Goal: Task Accomplishment & Management: Use online tool/utility

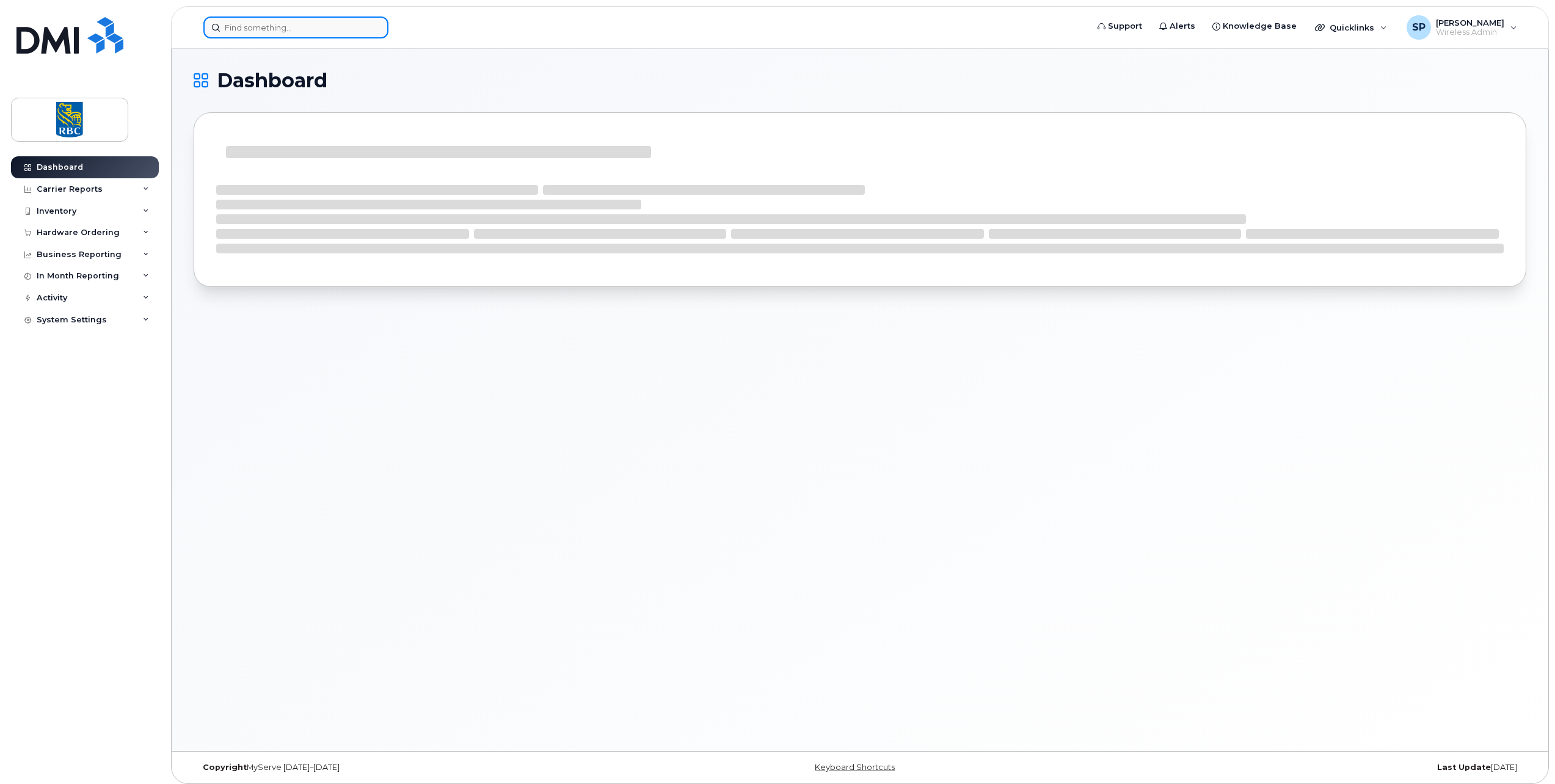
click at [301, 33] on input at bounding box center [296, 28] width 185 height 22
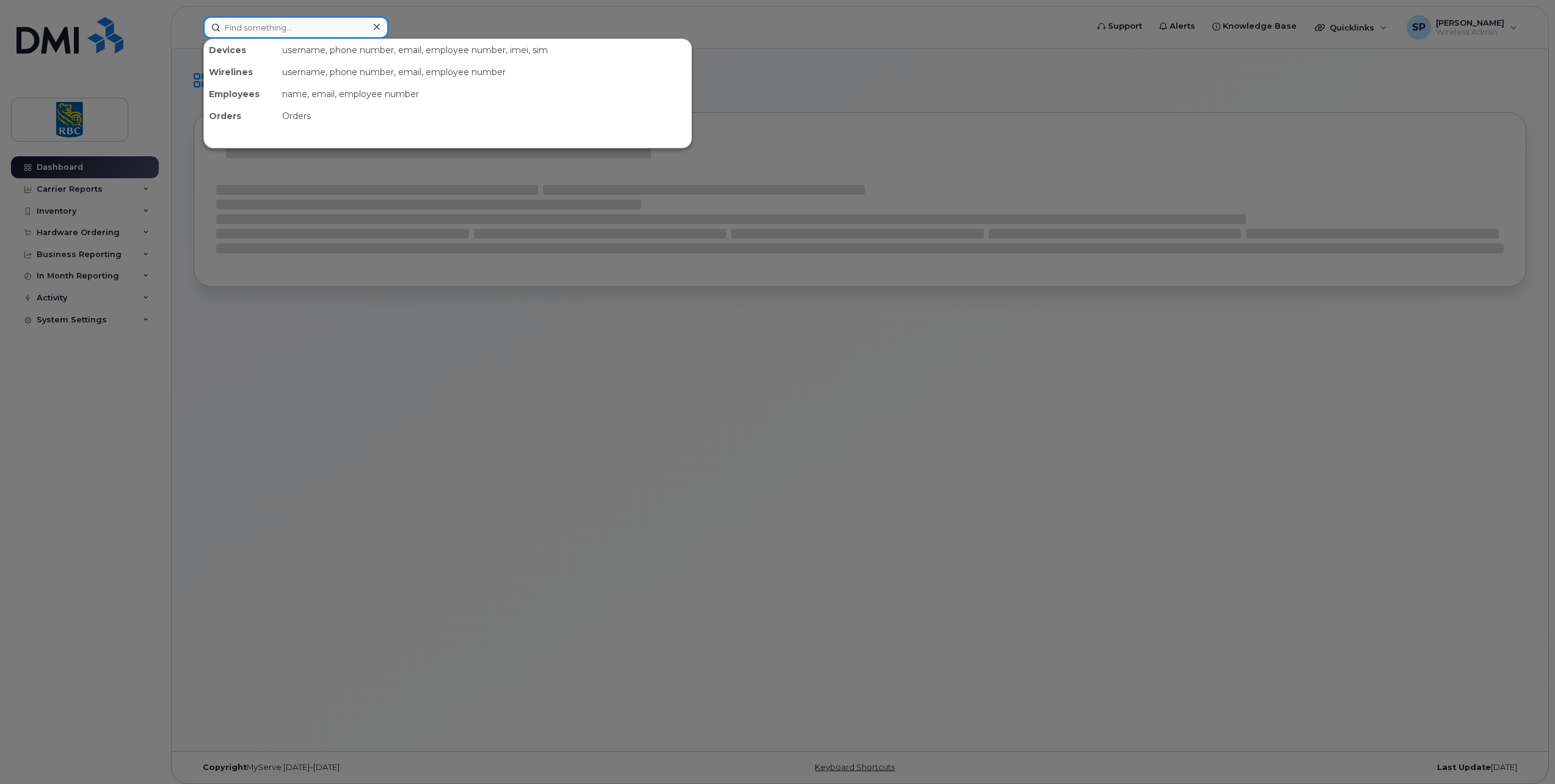
paste input "4164347244"
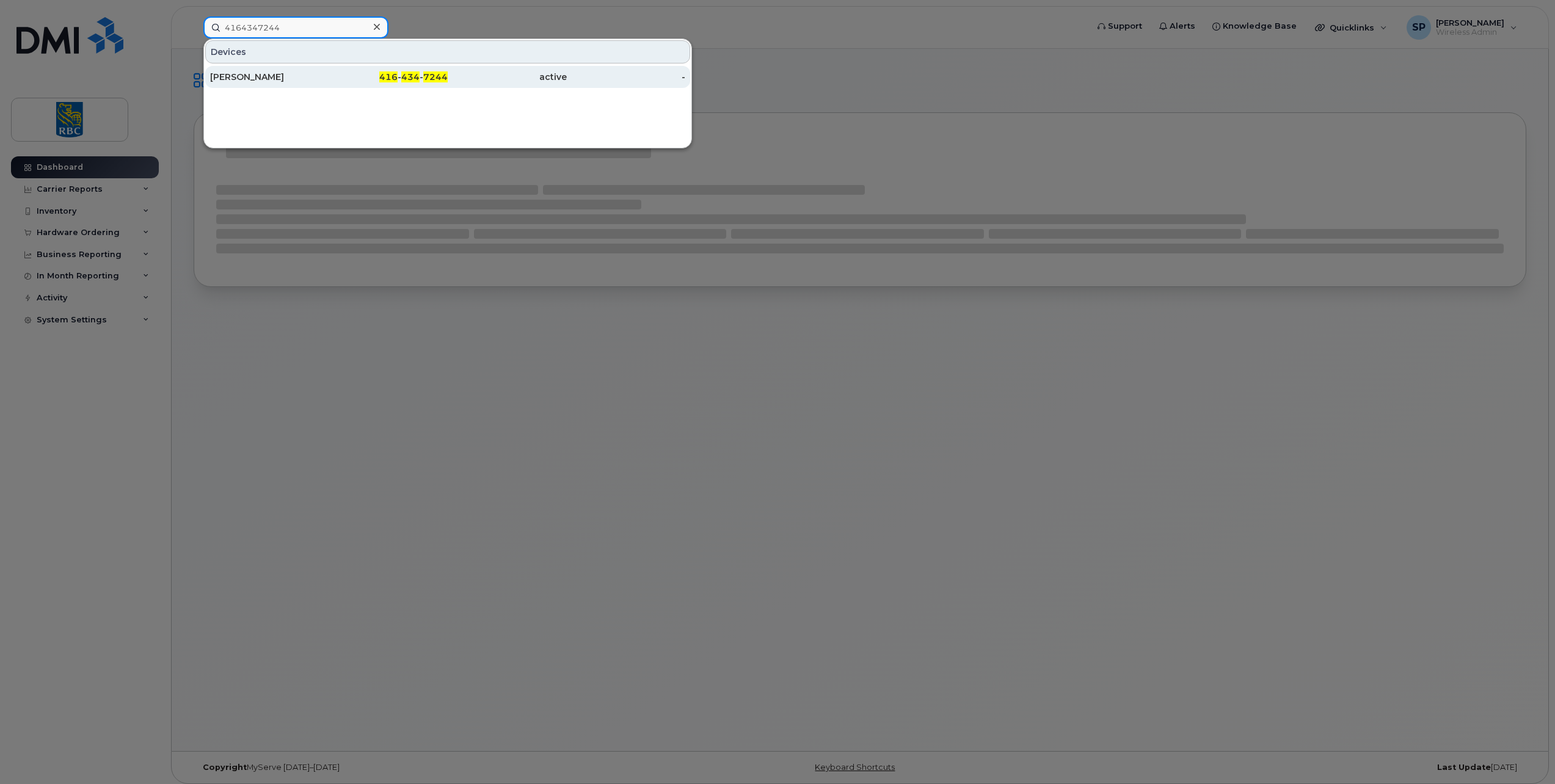
type input "4164347244"
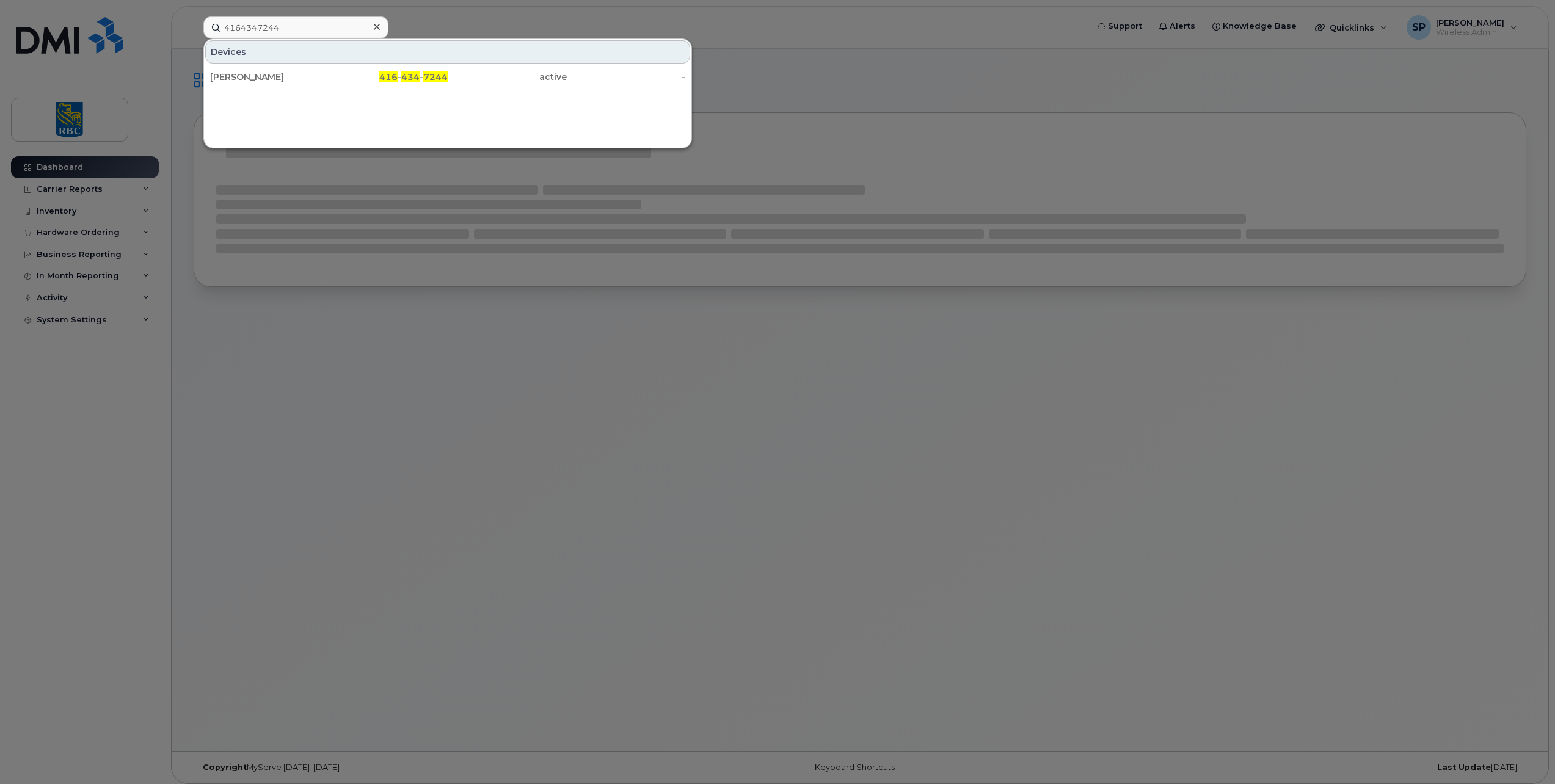
drag, startPoint x: 353, startPoint y: 80, endPoint x: 363, endPoint y: 116, distance: 37.4
click at [353, 80] on div "416 - 434 - 7244" at bounding box center [389, 77] width 119 height 12
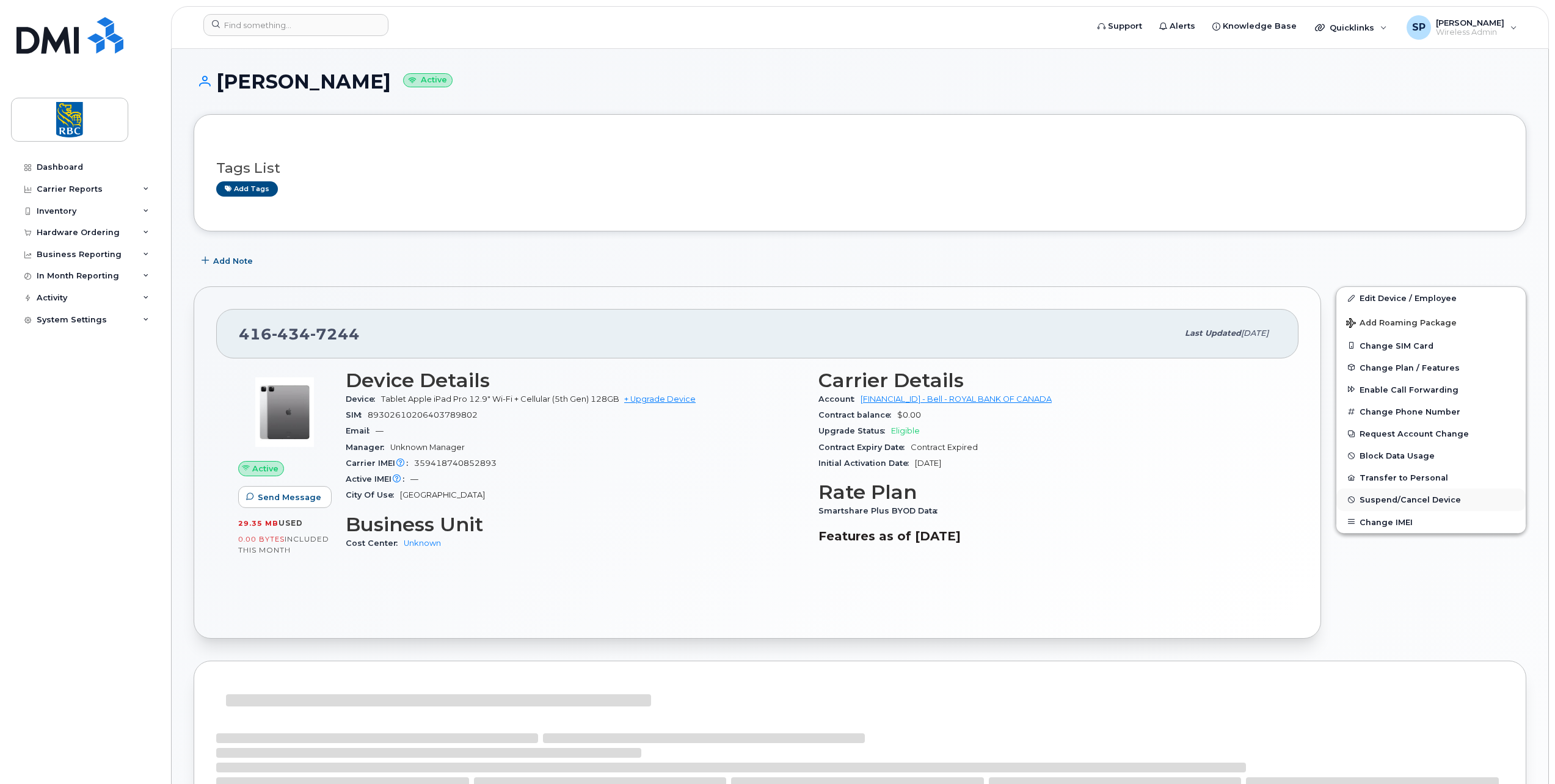
click at [1381, 502] on span "Suspend/Cancel Device" at bounding box center [1410, 500] width 102 height 9
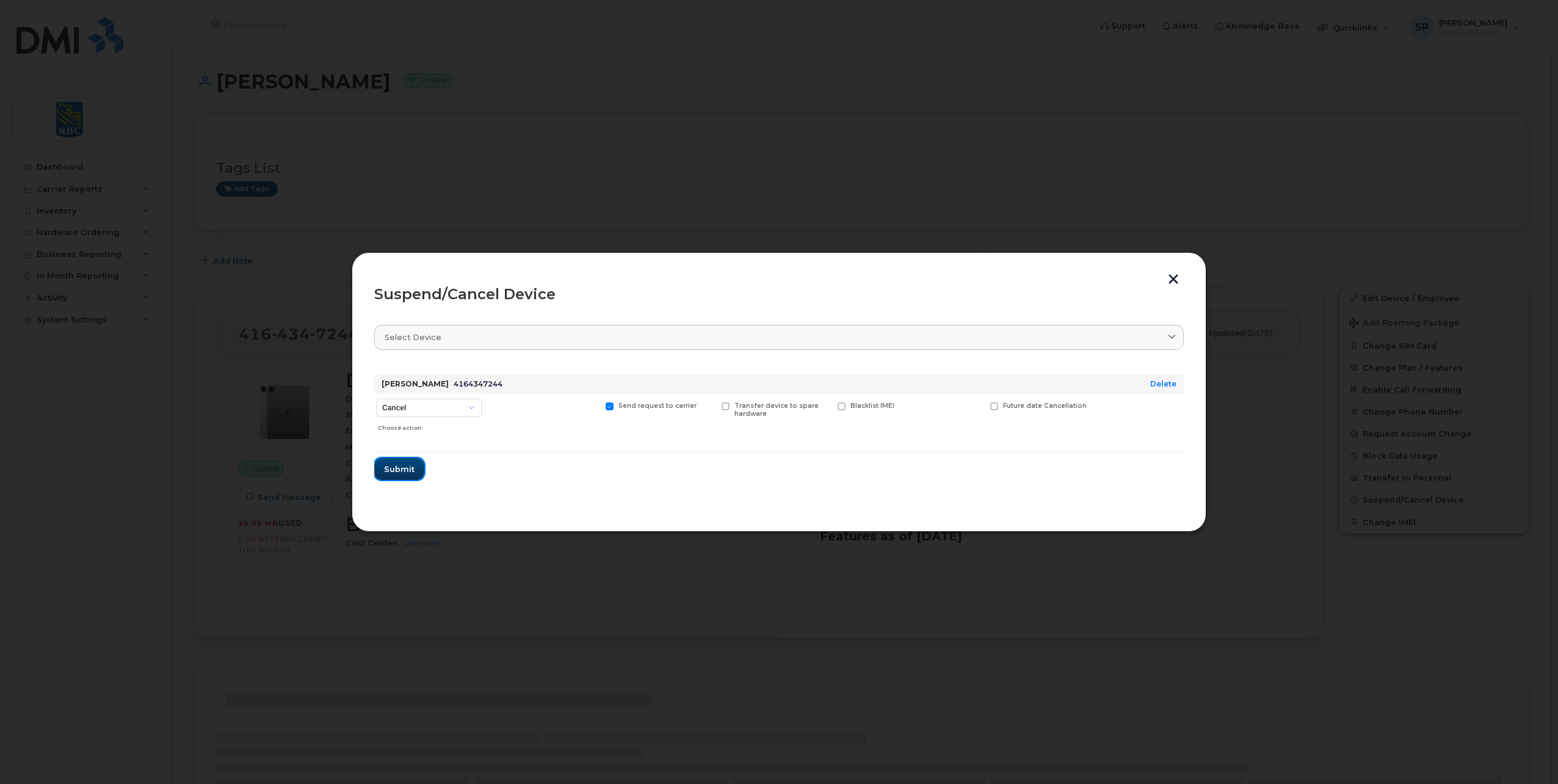
click at [396, 468] on span "Submit" at bounding box center [399, 469] width 30 height 12
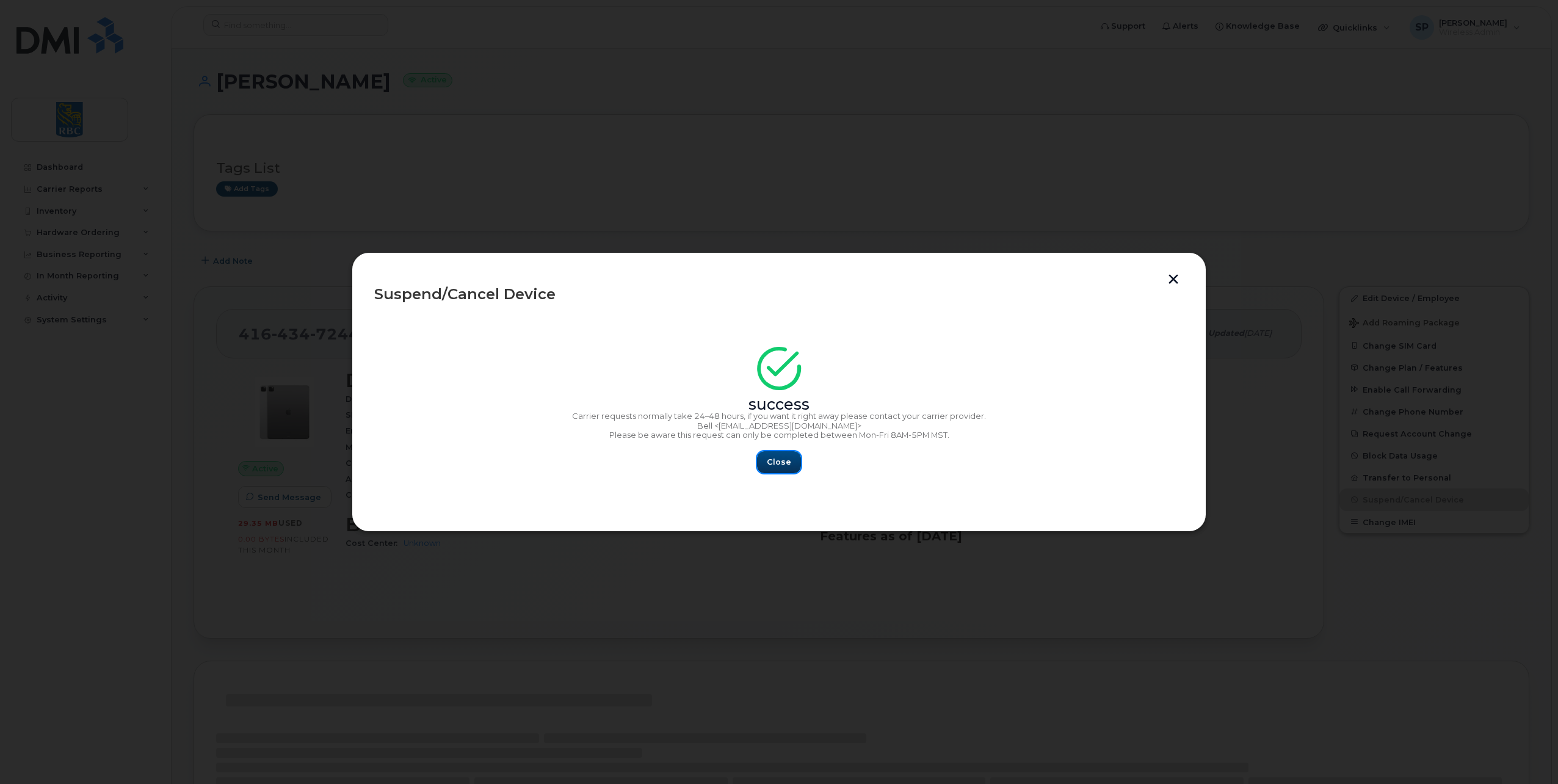
click at [778, 451] on button "Close" at bounding box center [779, 462] width 44 height 22
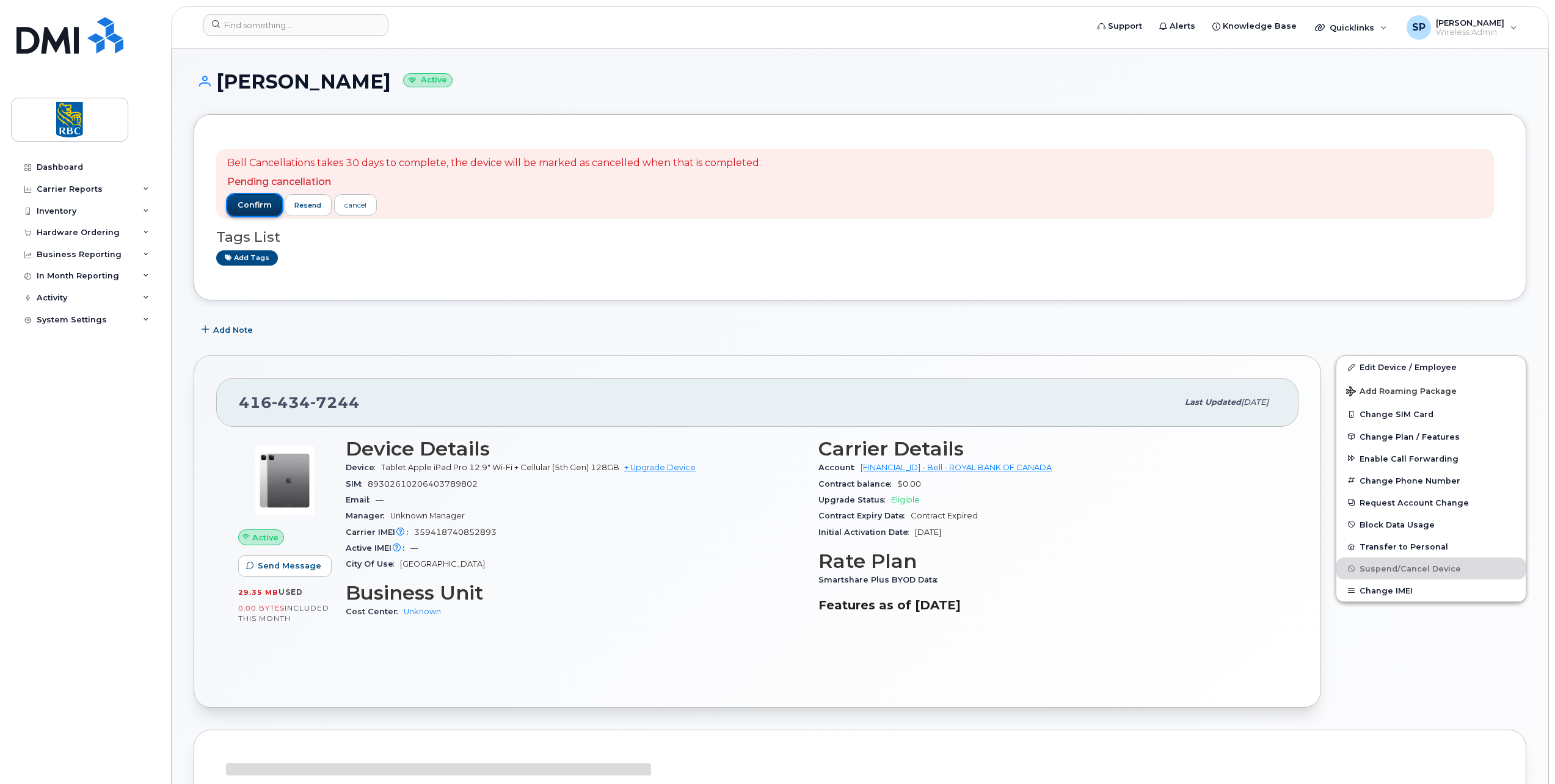
click at [248, 202] on span "confirm" at bounding box center [254, 205] width 34 height 11
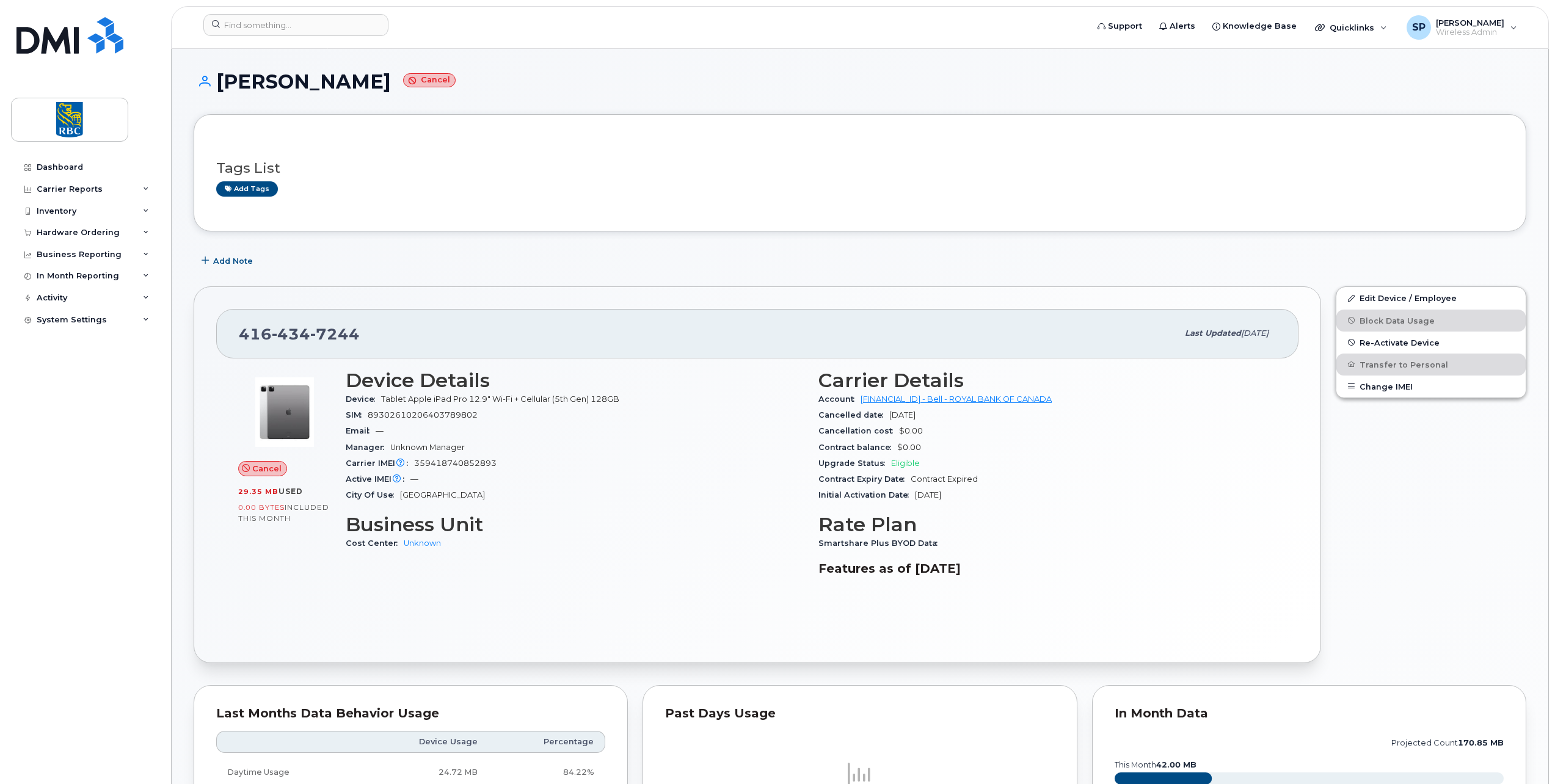
click at [441, 461] on span "359418740852893" at bounding box center [455, 463] width 83 height 9
copy span "359418740852893"
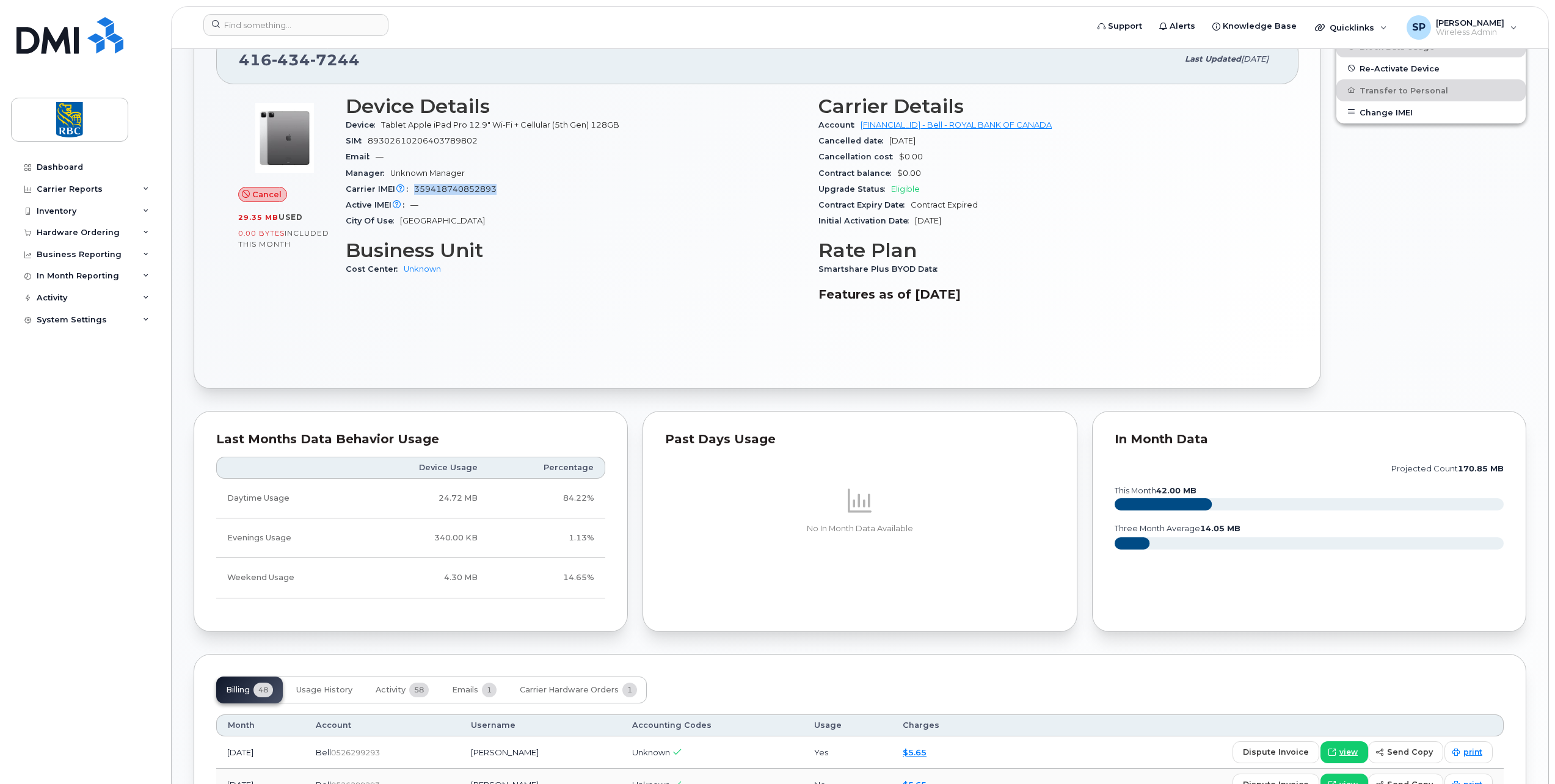
scroll to position [427, 0]
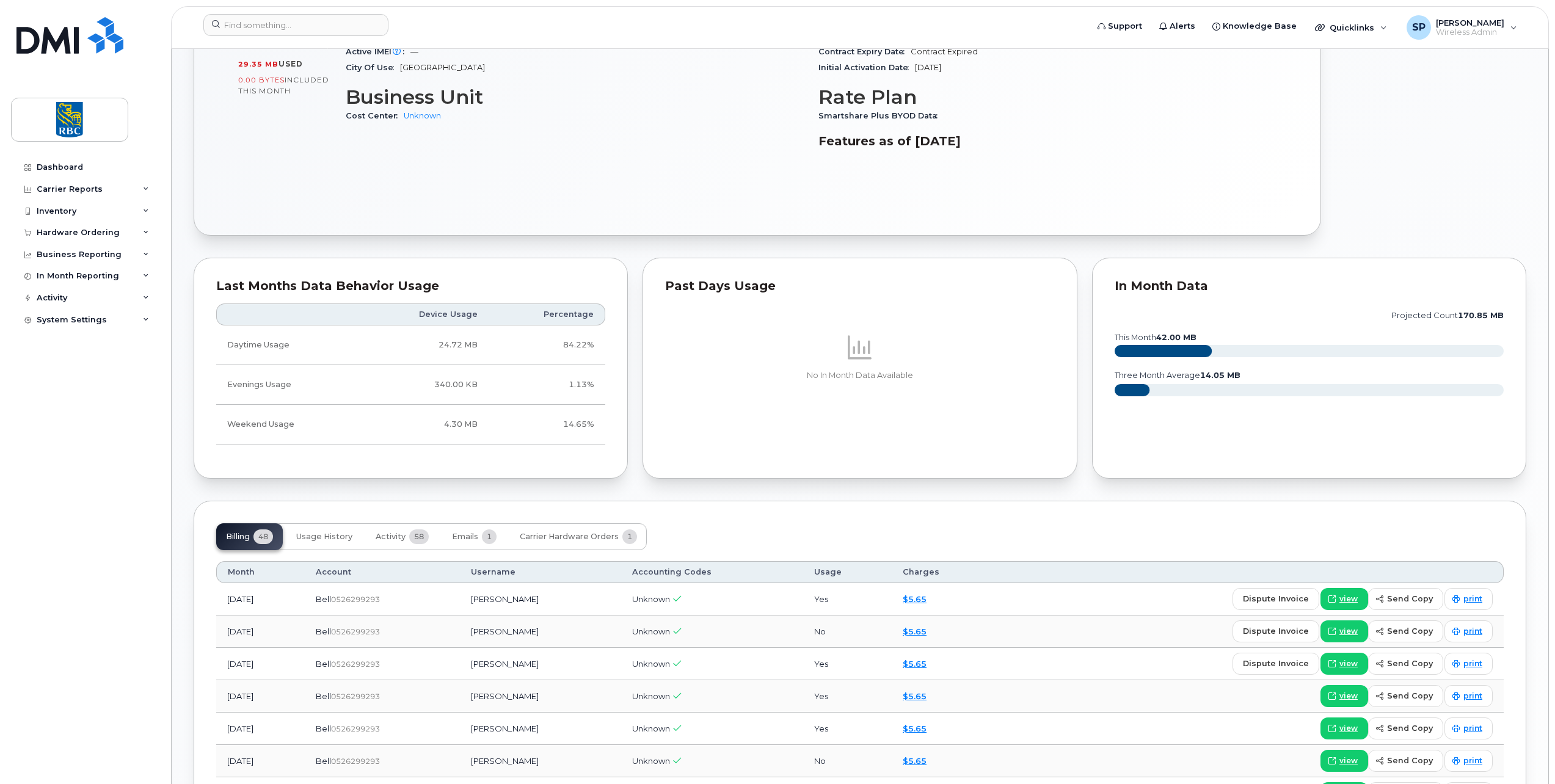
drag, startPoint x: 394, startPoint y: 601, endPoint x: 363, endPoint y: 601, distance: 31.0
click at [363, 601] on span "0526299293" at bounding box center [356, 599] width 49 height 9
copy span "526299293"
click at [250, 20] on input at bounding box center [296, 25] width 185 height 22
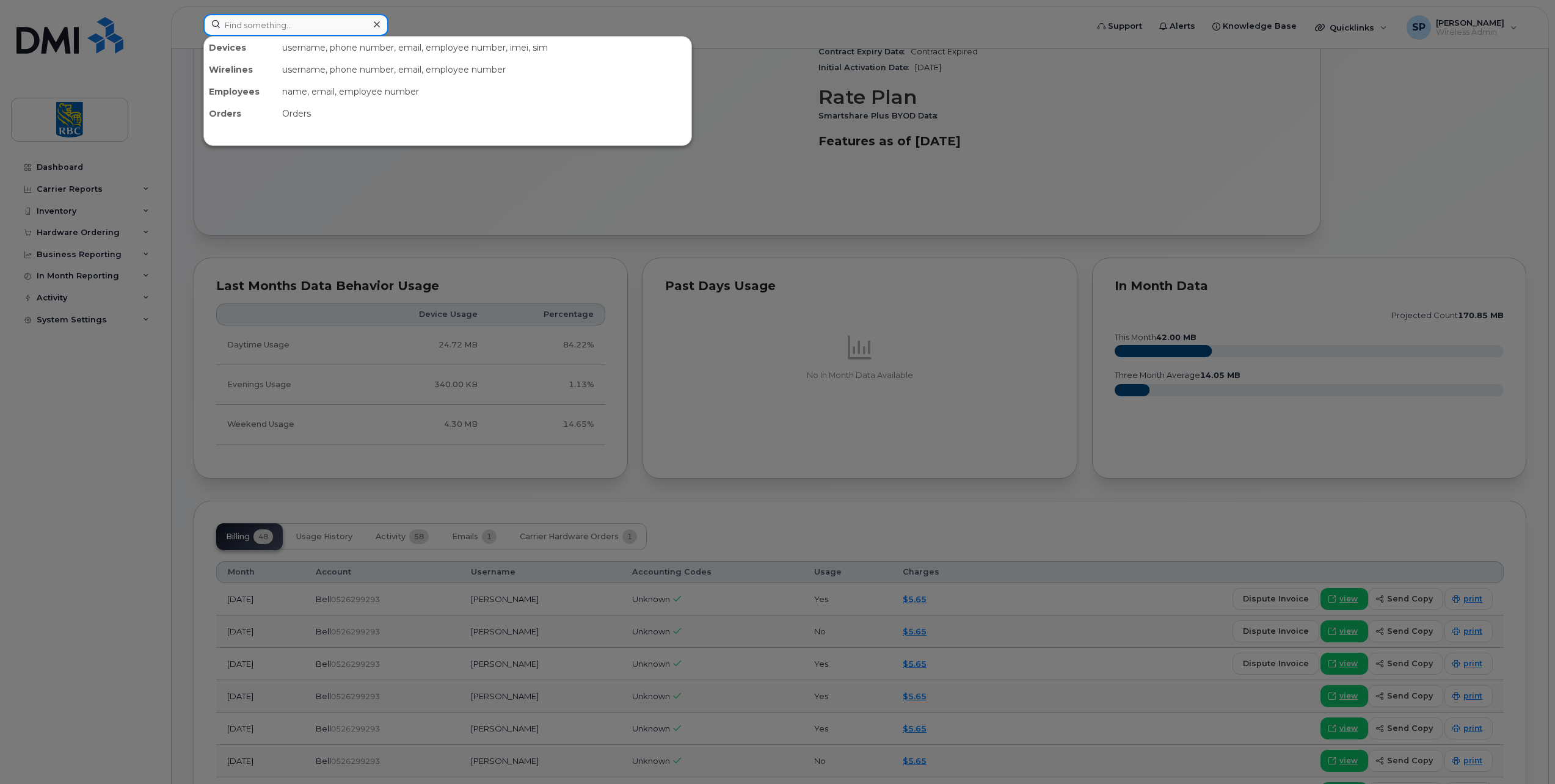
paste input "4374224922"
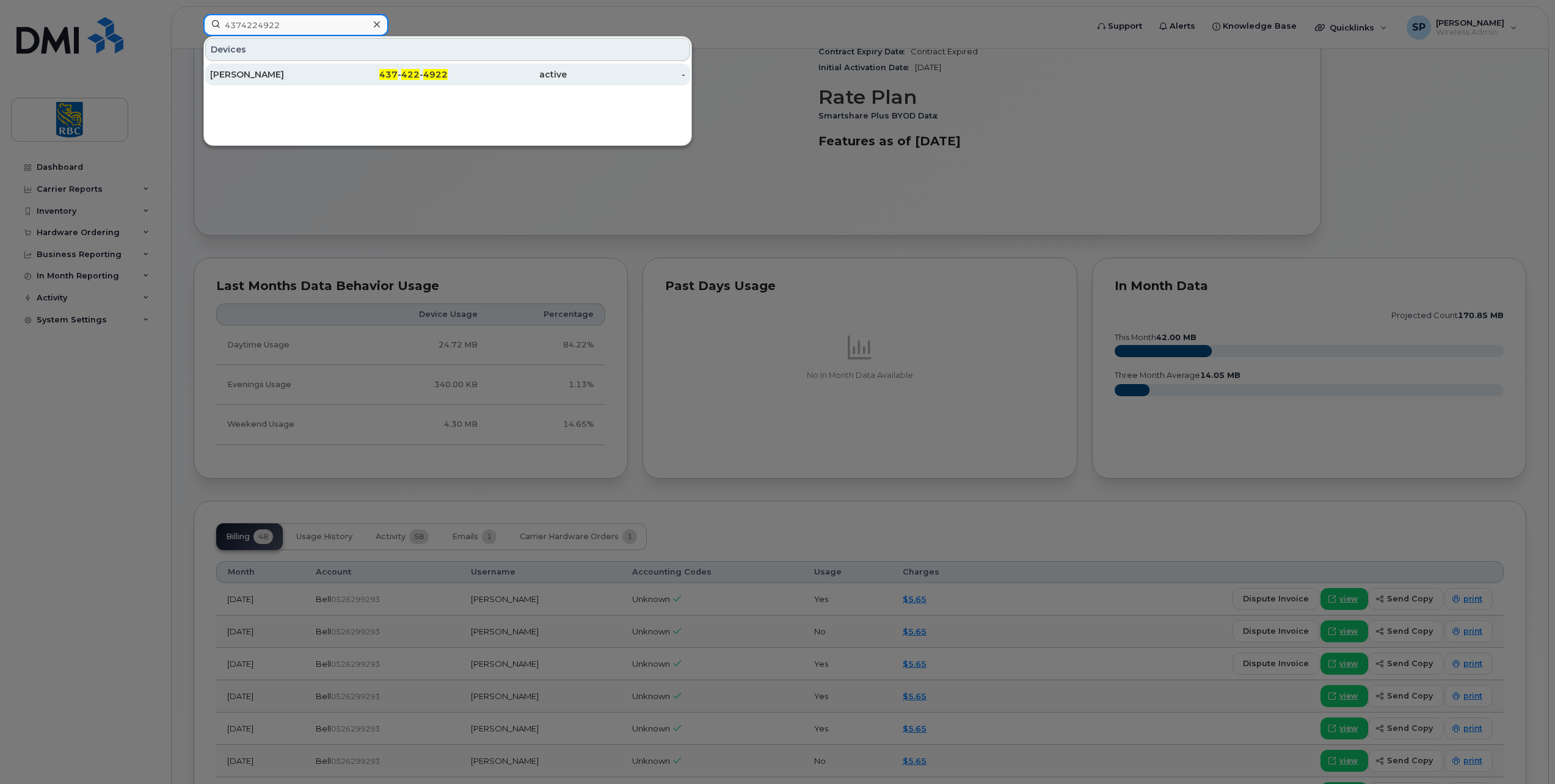
type input "4374224922"
click at [279, 70] on div "Jackie Hayden" at bounding box center [270, 74] width 119 height 12
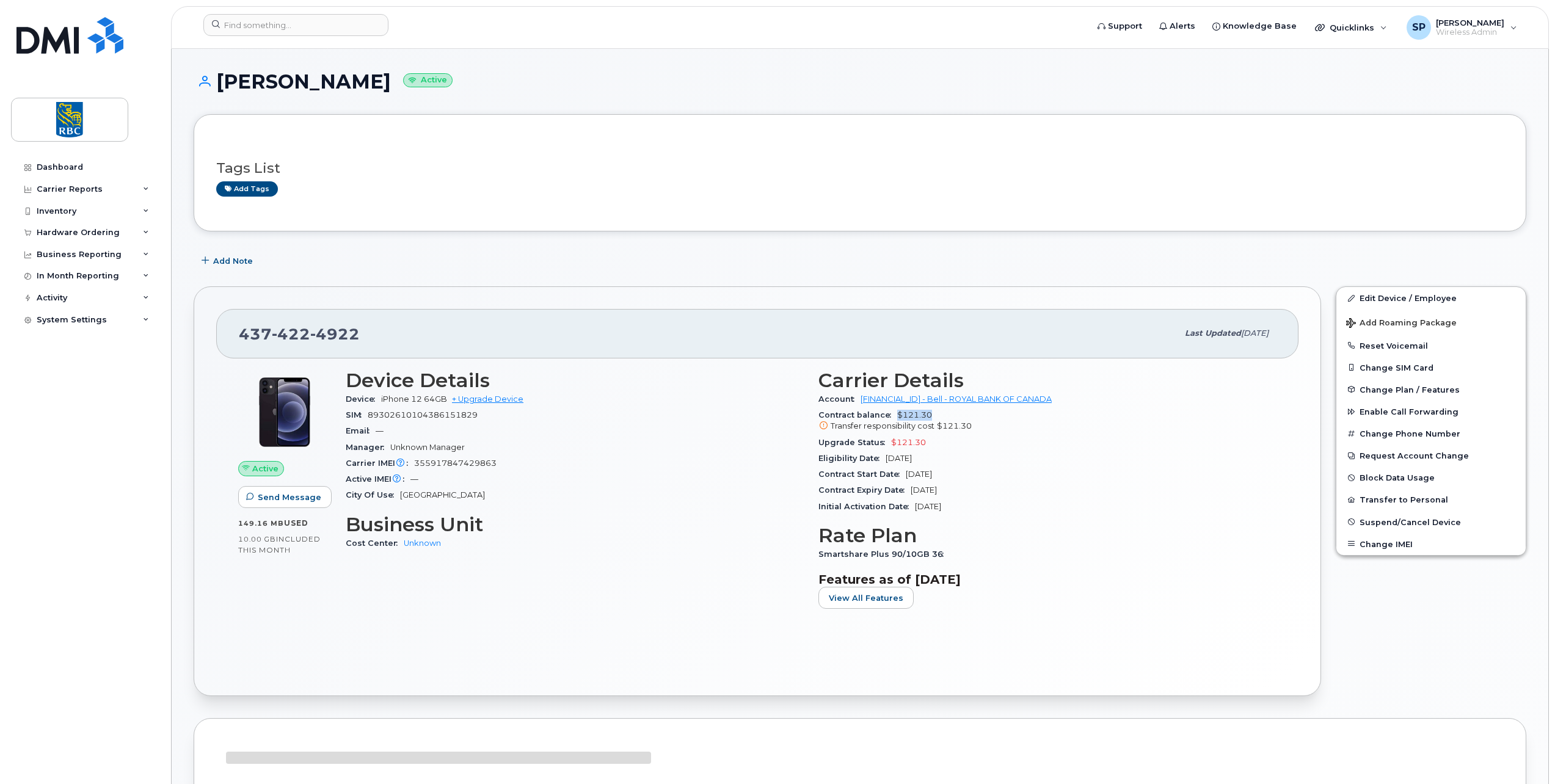
drag, startPoint x: 939, startPoint y: 412, endPoint x: 896, endPoint y: 412, distance: 43.0
click at [896, 412] on div "Contract balance $121.30 Transfer responsibility cost $121.30" at bounding box center [1047, 421] width 458 height 28
copy span "$121.30"
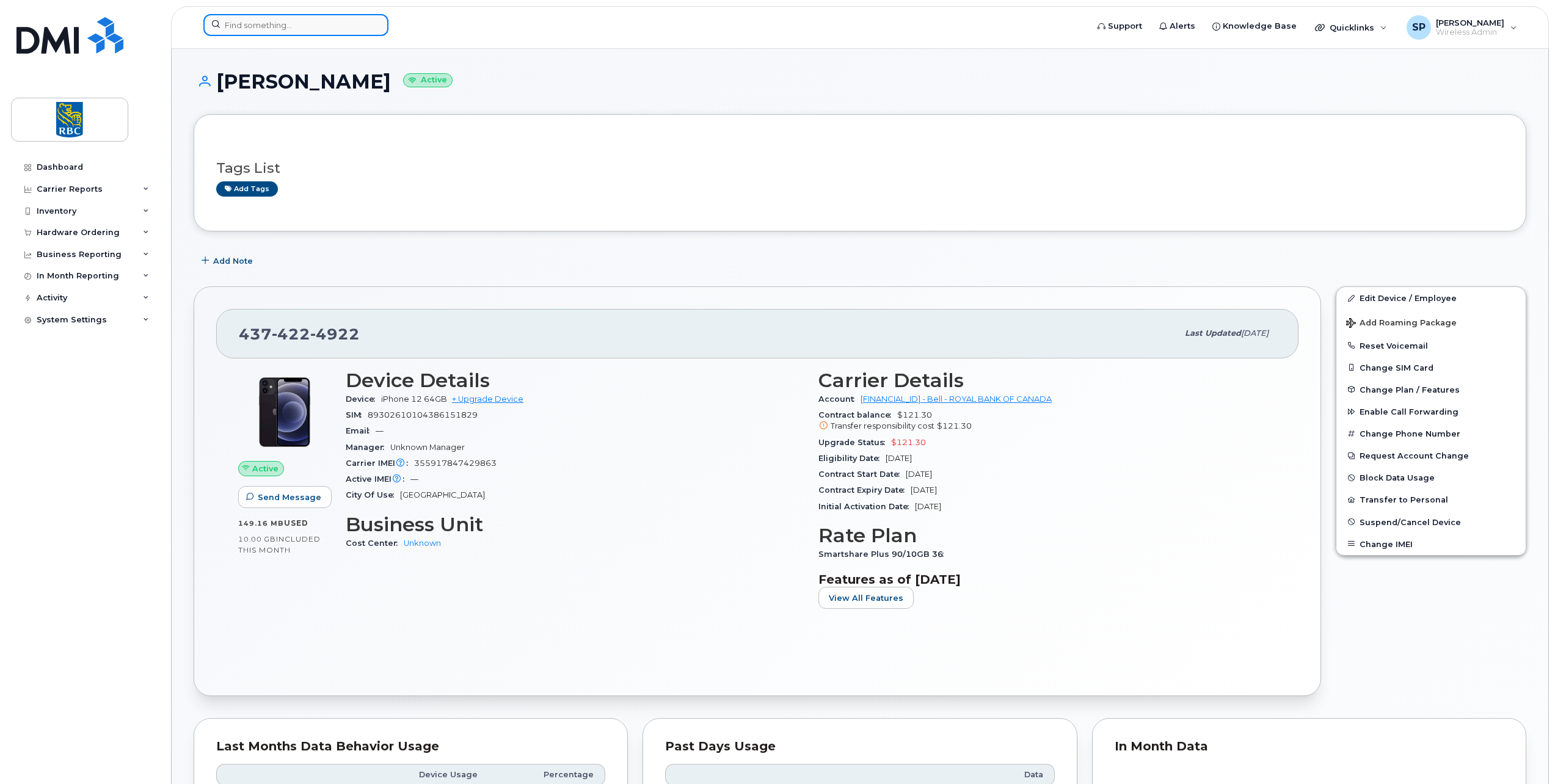
click at [230, 27] on input at bounding box center [296, 25] width 185 height 22
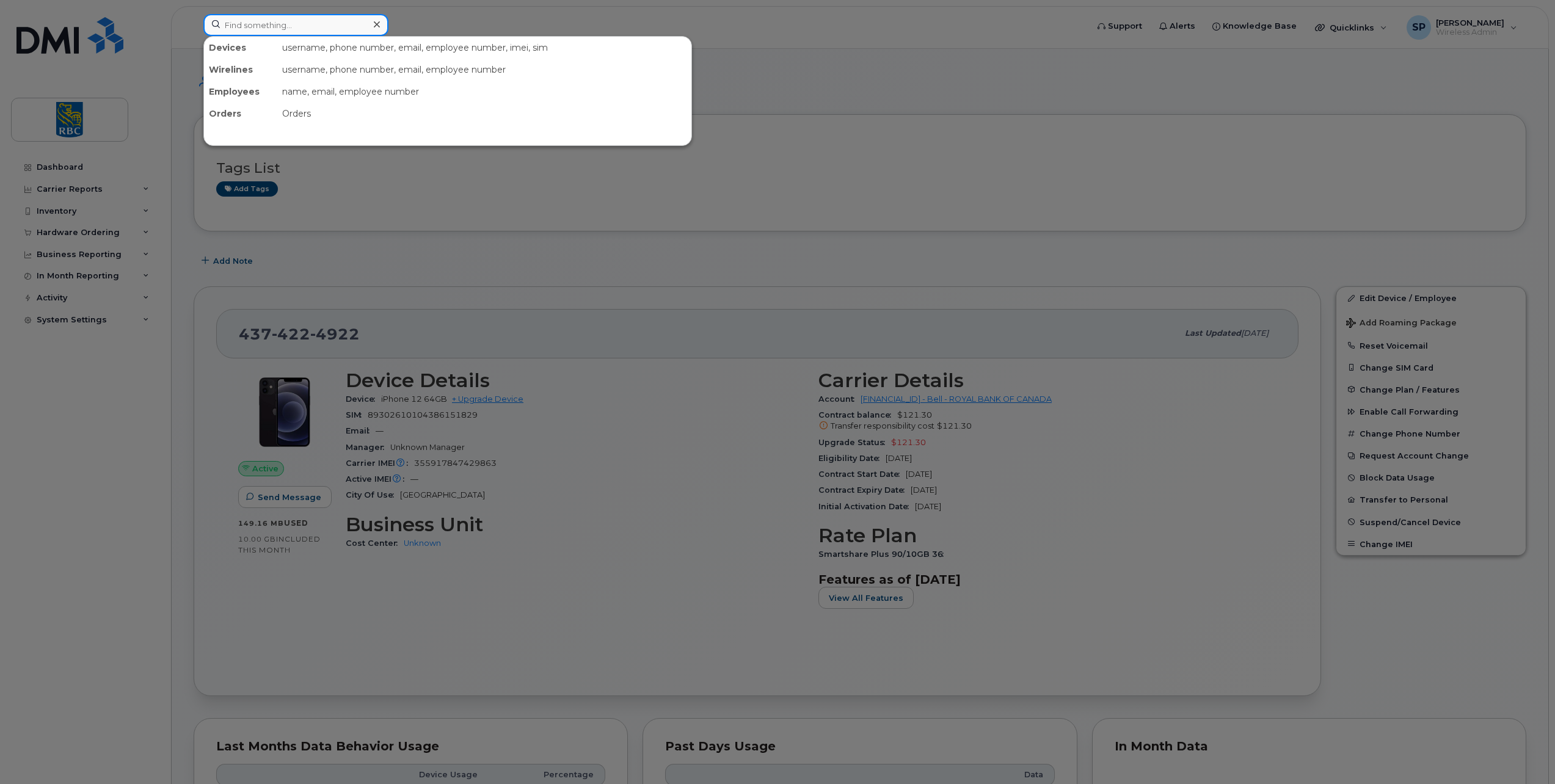
paste input "4379620360"
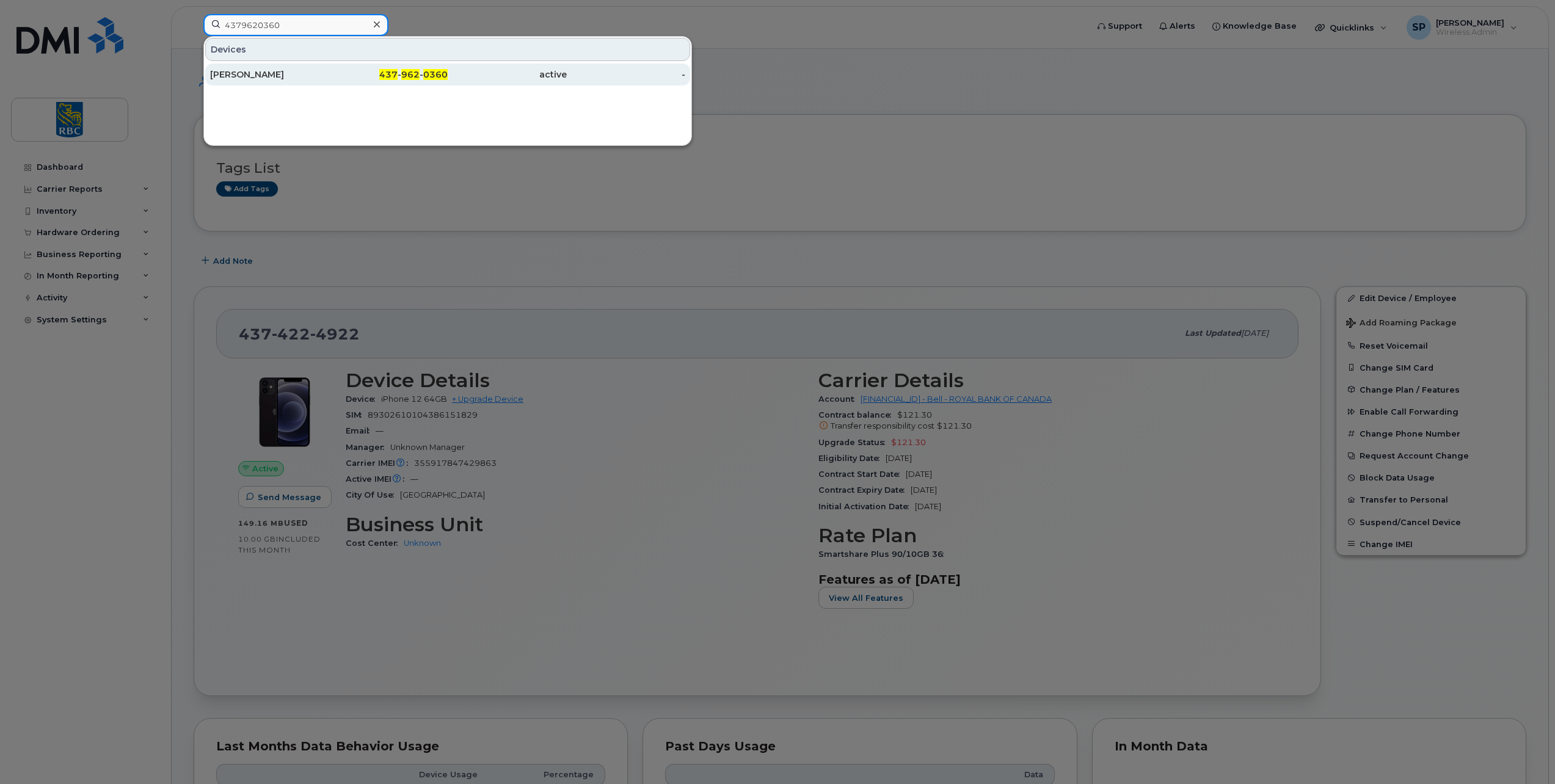
type input "4379620360"
click at [228, 74] on div "[PERSON_NAME]" at bounding box center [270, 74] width 119 height 12
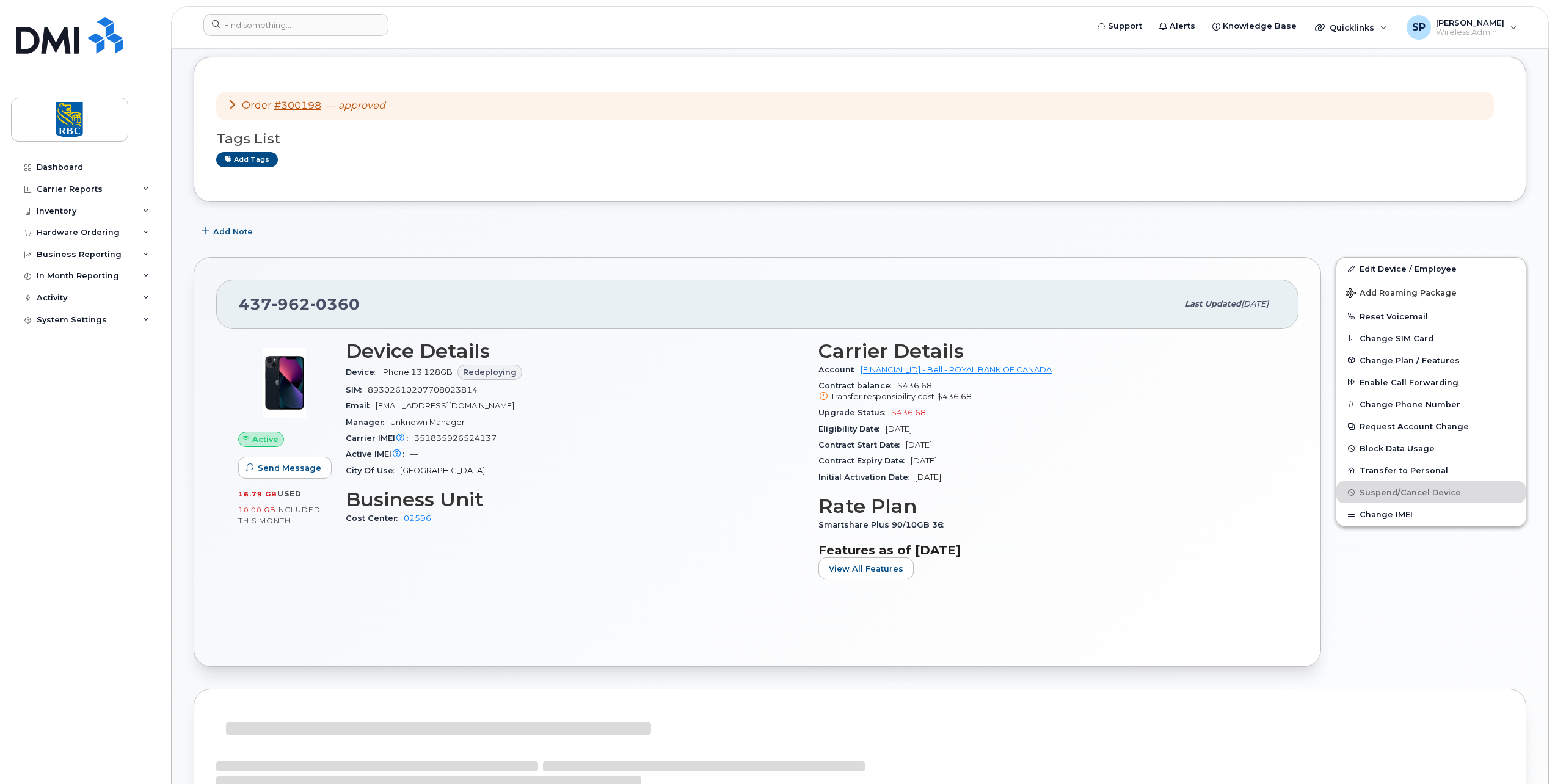
scroll to position [17, 0]
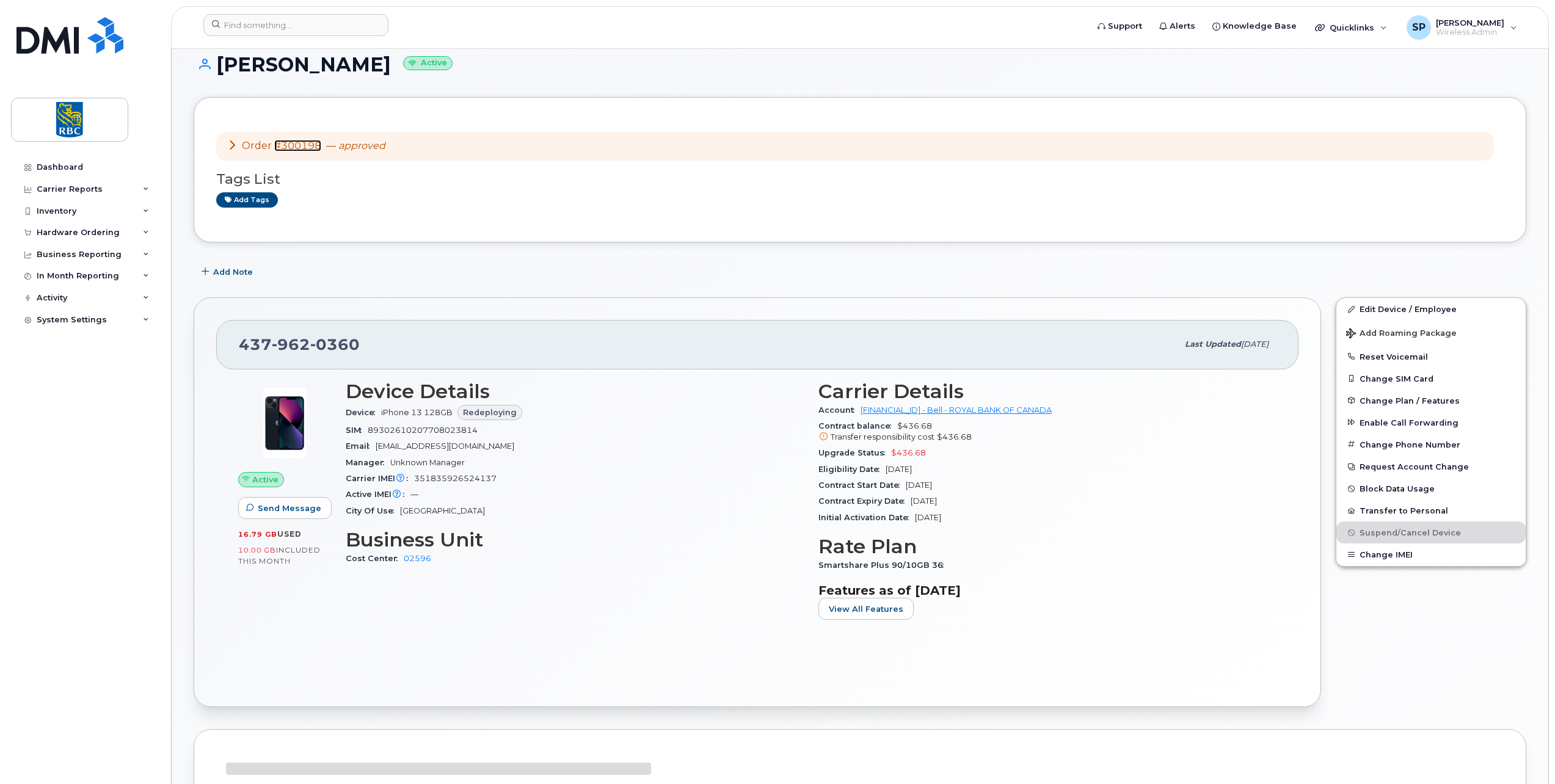
click at [295, 147] on link "#300198" at bounding box center [297, 145] width 47 height 12
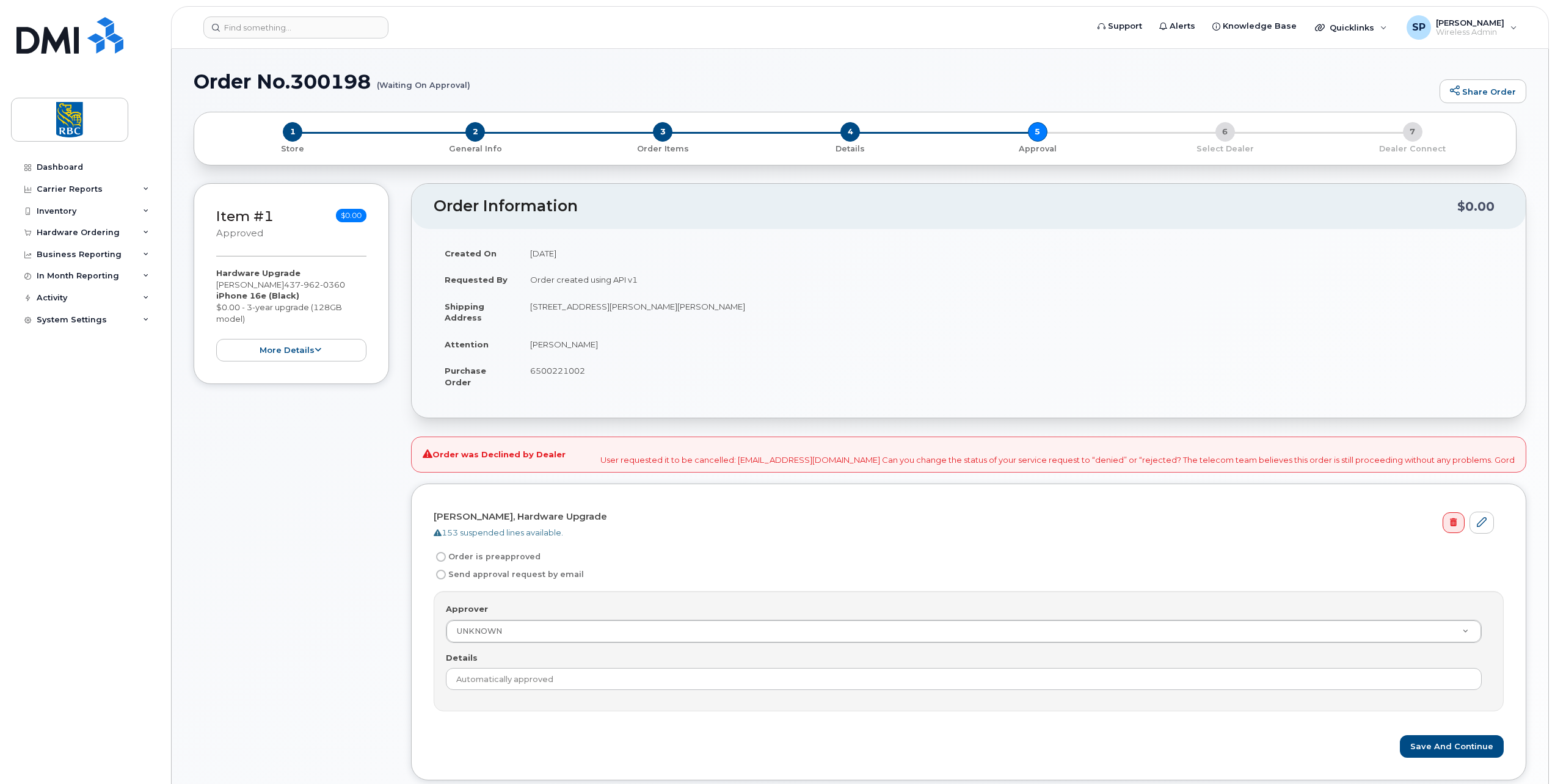
click at [330, 89] on h1 "Order No.300198 (Waiting On Approval)" at bounding box center [813, 81] width 1239 height 21
